Goal: Information Seeking & Learning: Learn about a topic

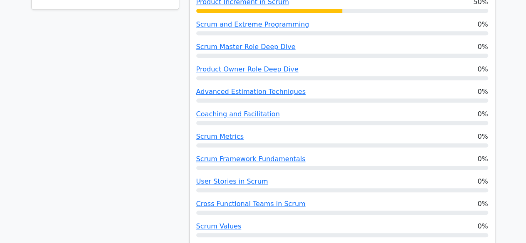
scroll to position [166, 0]
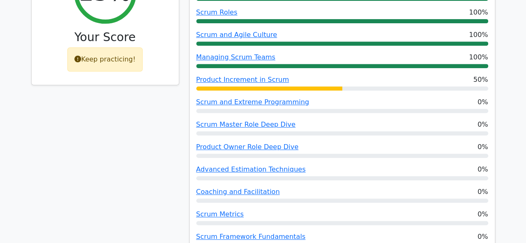
click at [62, 154] on div "25% Your Score Keep practicing!" at bounding box center [105, 146] width 158 height 385
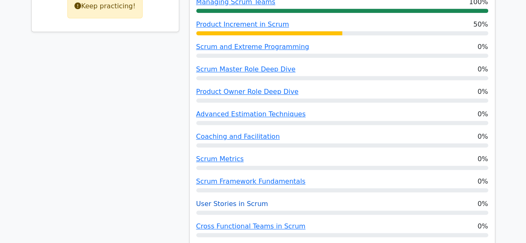
scroll to position [250, 0]
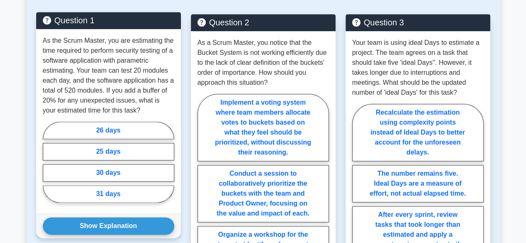
scroll to position [416, 0]
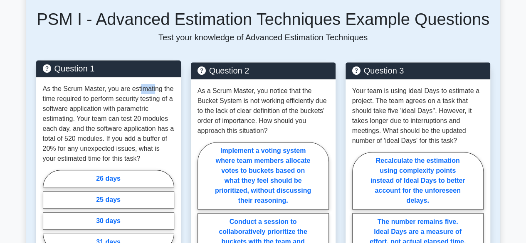
drag, startPoint x: 138, startPoint y: 77, endPoint x: 161, endPoint y: 77, distance: 22.9
click at [159, 84] on p "As the Scrum Master, you are estimating the time required to perform security t…" at bounding box center [108, 124] width 131 height 80
drag, startPoint x: 173, startPoint y: 81, endPoint x: 161, endPoint y: 84, distance: 12.1
click at [173, 84] on p "As the Scrum Master, you are estimating the time required to perform security t…" at bounding box center [108, 124] width 131 height 80
drag, startPoint x: 55, startPoint y: 88, endPoint x: 82, endPoint y: 88, distance: 27.5
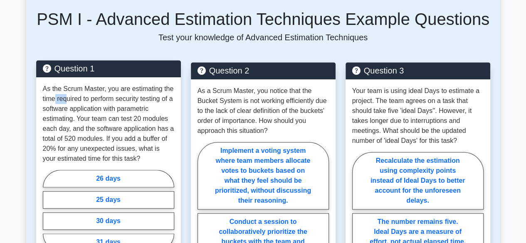
click at [72, 88] on p "As the Scrum Master, you are estimating the time required to perform security t…" at bounding box center [108, 124] width 131 height 80
drag, startPoint x: 83, startPoint y: 88, endPoint x: 100, endPoint y: 88, distance: 17.1
click at [97, 88] on p "As the Scrum Master, you are estimating the time required to perform security t…" at bounding box center [108, 124] width 131 height 80
click at [112, 89] on p "As the Scrum Master, you are estimating the time required to perform security t…" at bounding box center [108, 124] width 131 height 80
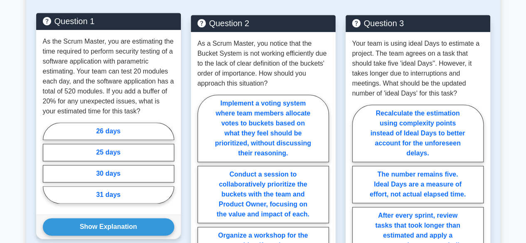
scroll to position [464, 0]
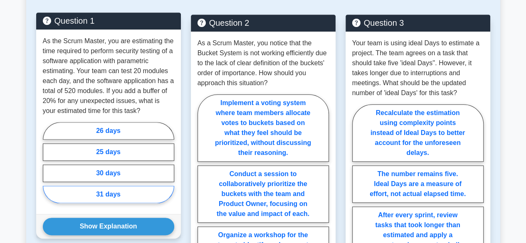
click at [67, 186] on label "31 days" at bounding box center [108, 194] width 131 height 17
click at [48, 168] on input "31 days" at bounding box center [45, 165] width 5 height 5
radio input "true"
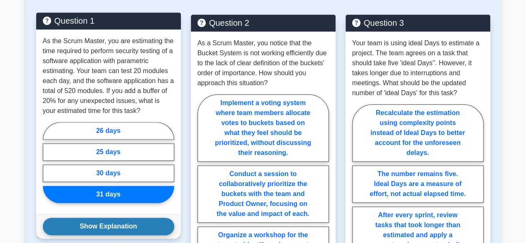
click at [95, 218] on button "Show Explanation" at bounding box center [108, 226] width 131 height 17
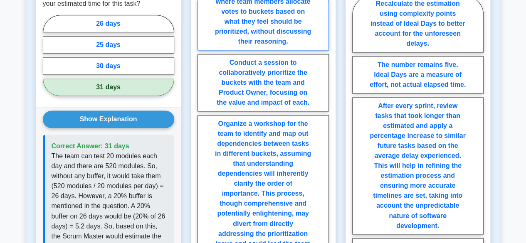
scroll to position [573, 0]
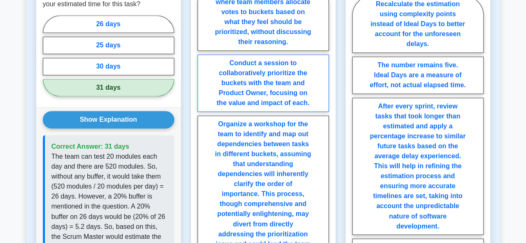
click at [285, 84] on label "Conduct a session to collaboratively prioritize the buckets with the team and P…" at bounding box center [263, 83] width 131 height 57
click at [203, 159] on input "Conduct a session to collaboratively prioritize the buckets with the team and P…" at bounding box center [200, 161] width 5 height 5
radio input "true"
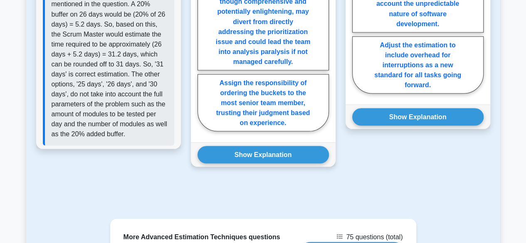
scroll to position [776, 0]
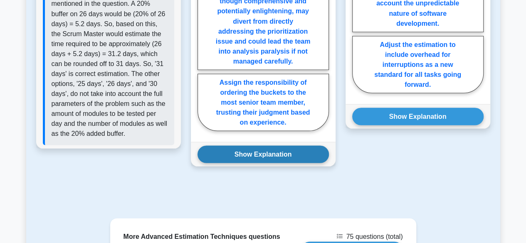
click at [266, 148] on button "Show Explanation" at bounding box center [263, 154] width 131 height 17
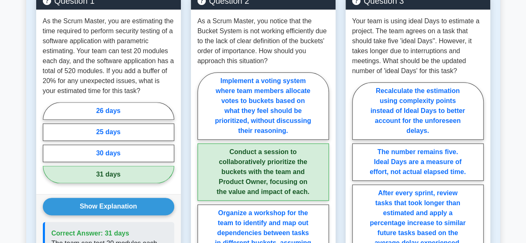
scroll to position [474, 0]
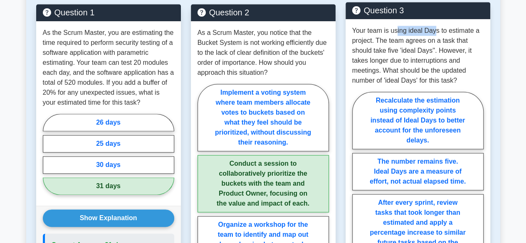
drag, startPoint x: 435, startPoint y: 20, endPoint x: 451, endPoint y: 25, distance: 16.2
click at [437, 26] on p "Your team is using ideal Days to estimate a project. The team agrees on a task …" at bounding box center [417, 56] width 131 height 60
click at [459, 30] on p "Your team is using ideal Days to estimate a project. The team agrees on a task …" at bounding box center [417, 56] width 131 height 60
